Goal: Information Seeking & Learning: Understand process/instructions

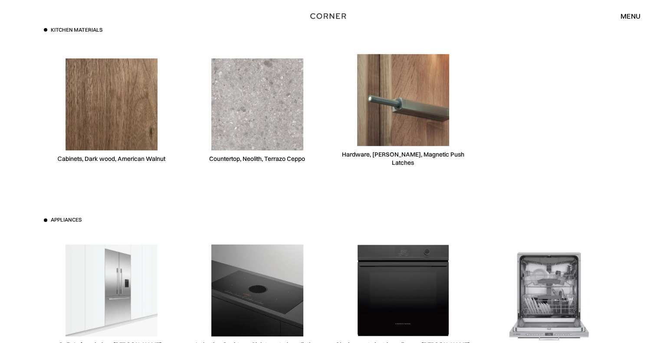
scroll to position [2510, 0]
click at [82, 101] on img at bounding box center [112, 105] width 92 height 92
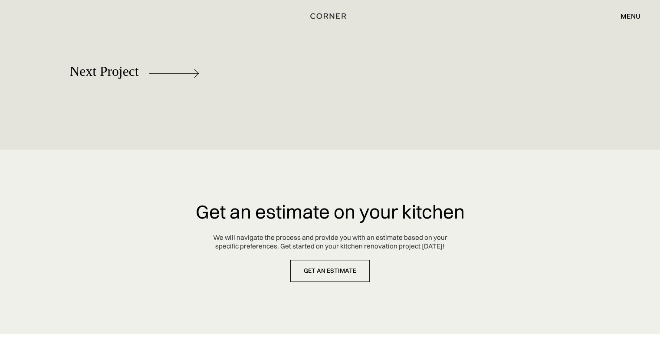
scroll to position [4069, 0]
click at [93, 73] on img at bounding box center [94, 75] width 49 height 9
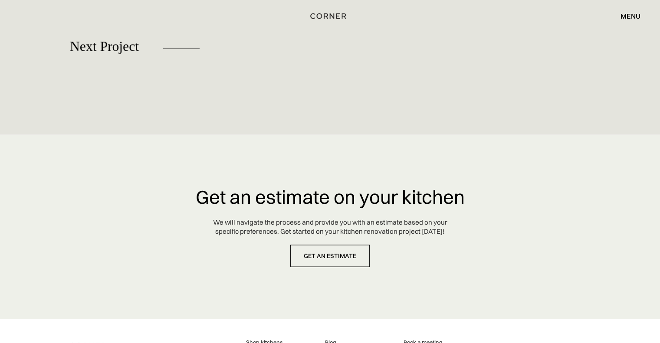
scroll to position [5050, 0]
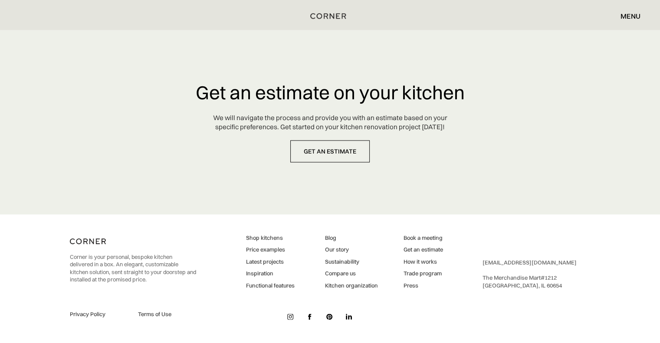
click at [266, 239] on link "Shop kitchens" at bounding box center [270, 238] width 49 height 8
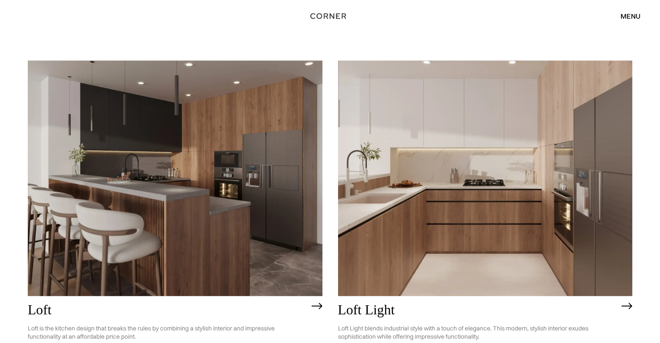
scroll to position [2407, 0]
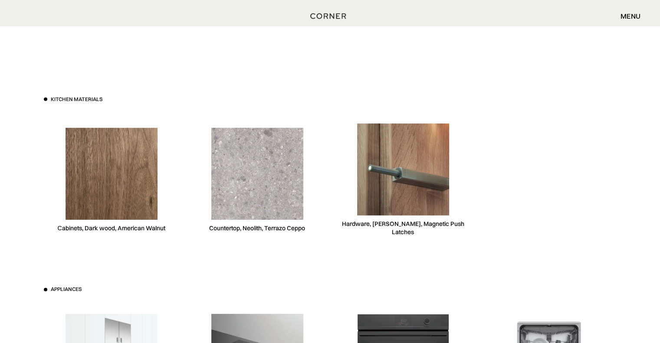
scroll to position [2442, 0]
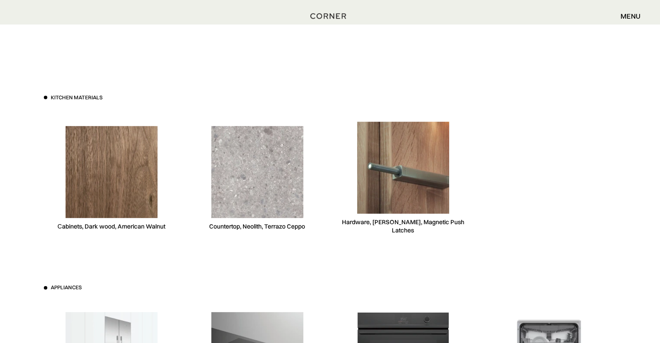
click at [113, 179] on img at bounding box center [112, 172] width 92 height 92
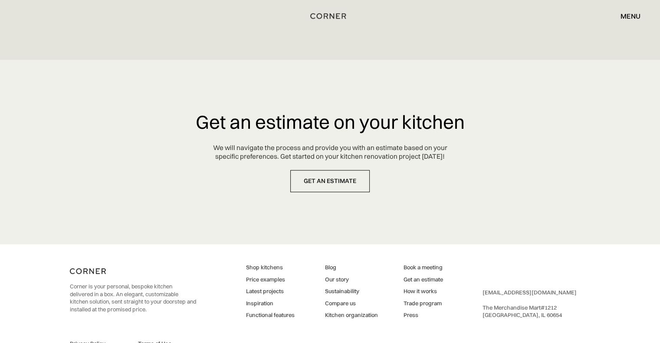
scroll to position [4188, 0]
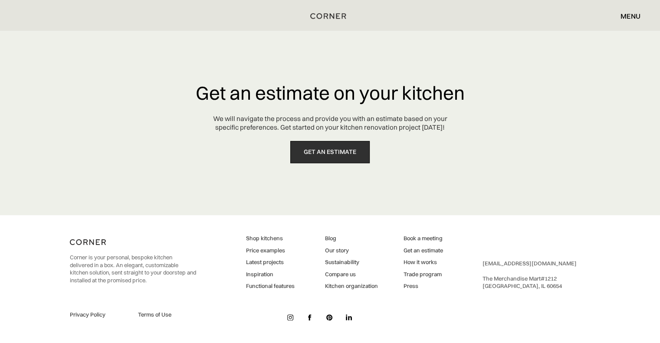
click at [328, 151] on link "get an estimate" at bounding box center [329, 152] width 79 height 22
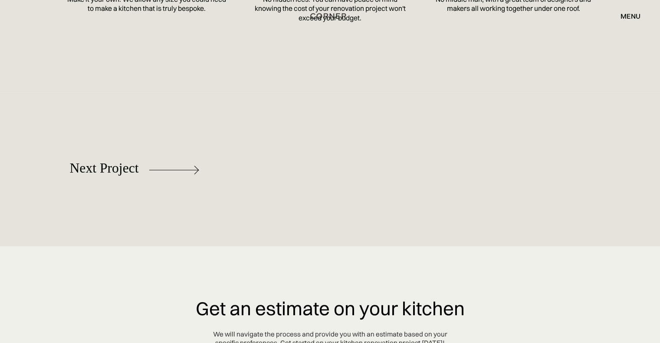
scroll to position [3966, 0]
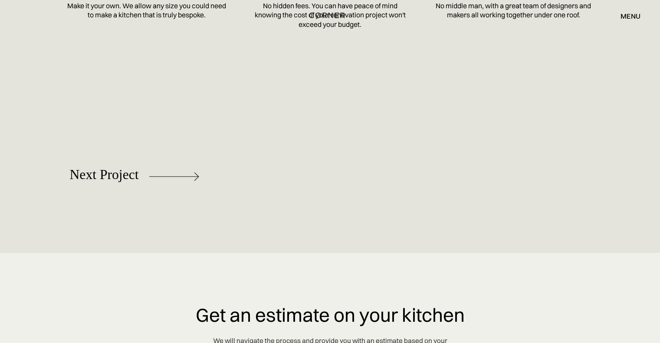
click at [325, 15] on img "home" at bounding box center [327, 15] width 36 height 11
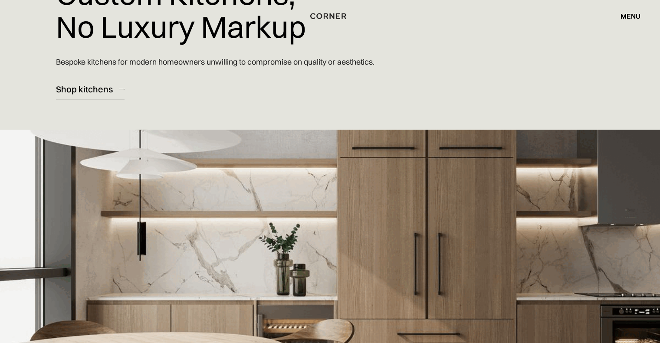
scroll to position [97, 0]
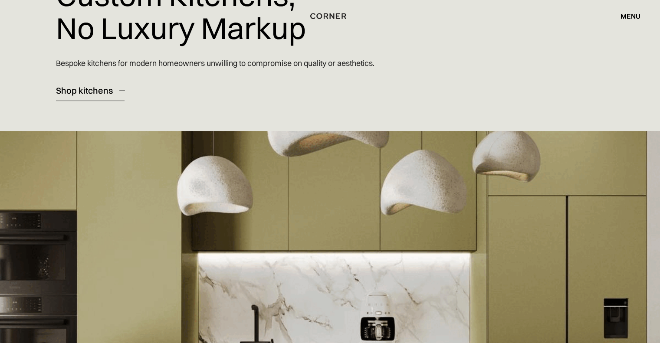
click at [75, 89] on div "Shop kitchens" at bounding box center [84, 91] width 57 height 12
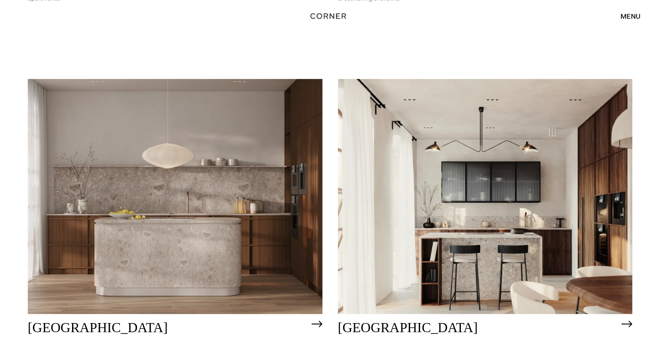
scroll to position [455, 0]
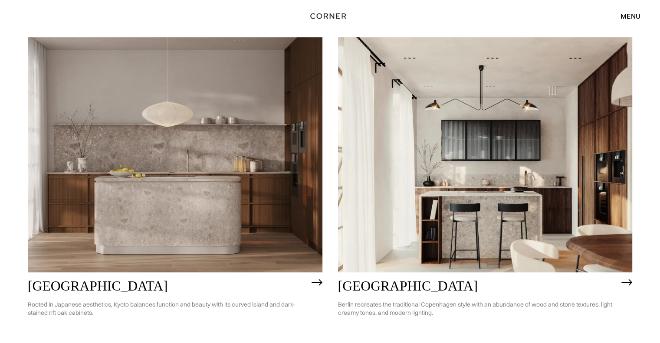
click at [522, 120] on img at bounding box center [485, 155] width 295 height 236
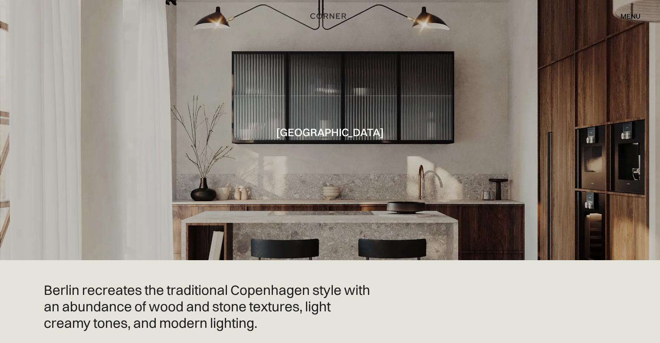
click at [623, 16] on div "menu" at bounding box center [630, 16] width 20 height 7
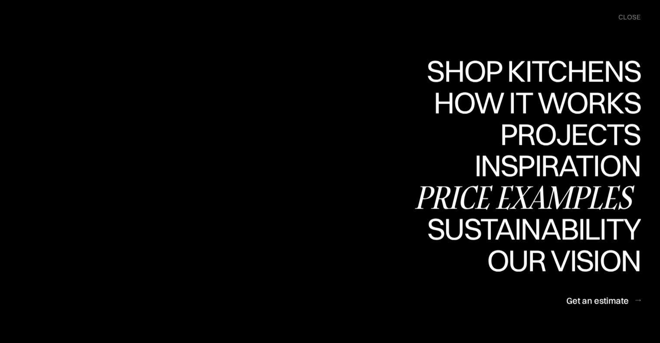
scroll to position [191, 0]
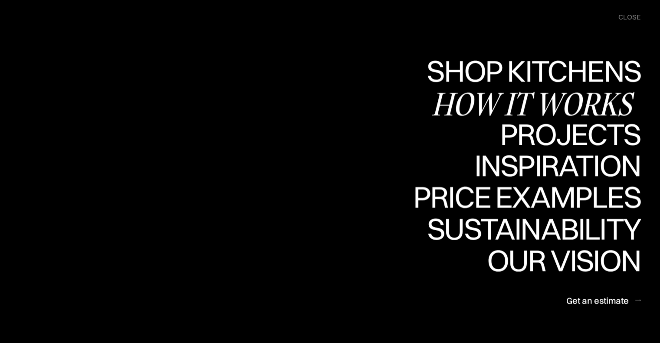
click at [572, 110] on div "How it works" at bounding box center [535, 104] width 209 height 30
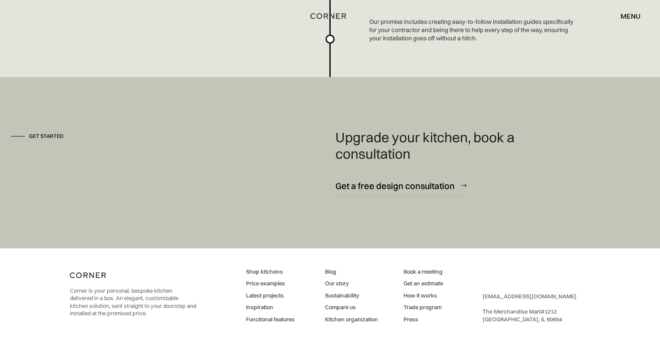
scroll to position [2369, 0]
